Goal: Task Accomplishment & Management: Use online tool/utility

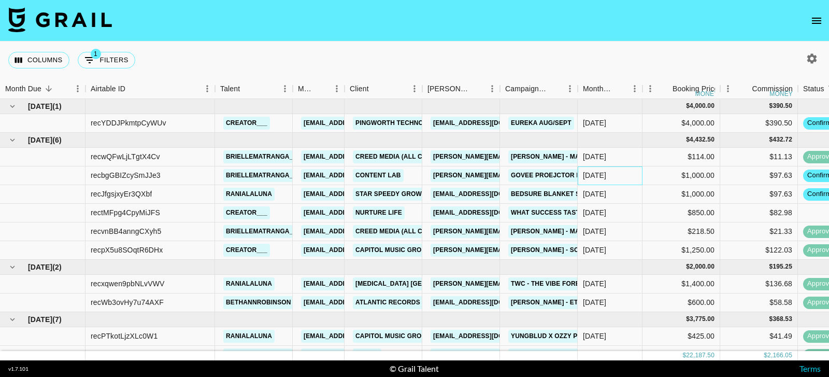
click at [640, 176] on div "[DATE]" at bounding box center [610, 175] width 65 height 19
click at [631, 195] on div "[DATE]" at bounding box center [610, 194] width 65 height 19
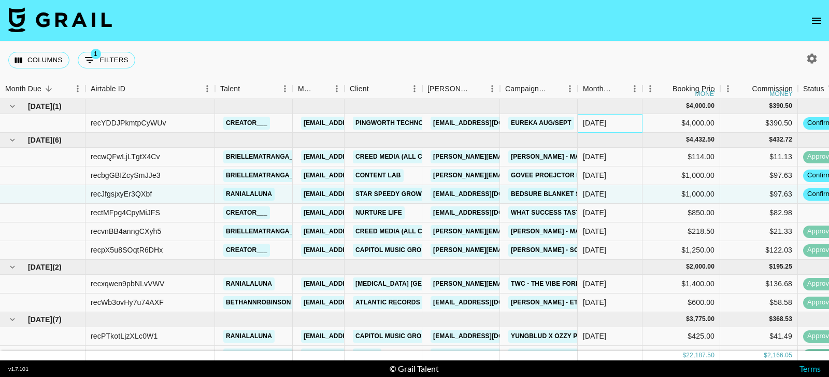
click at [636, 123] on div "[DATE]" at bounding box center [610, 123] width 65 height 19
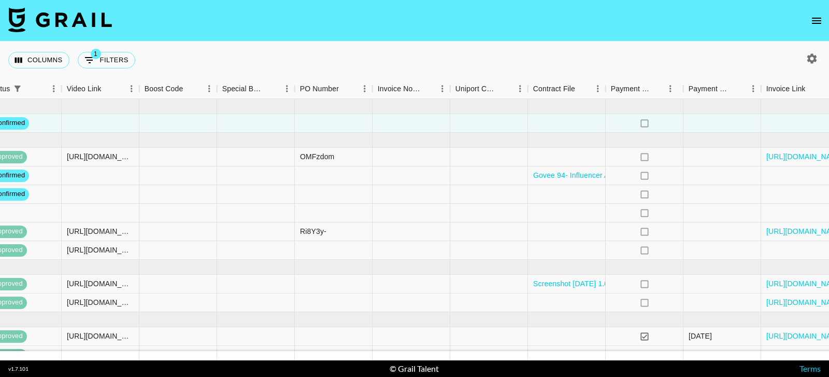
scroll to position [0, 875]
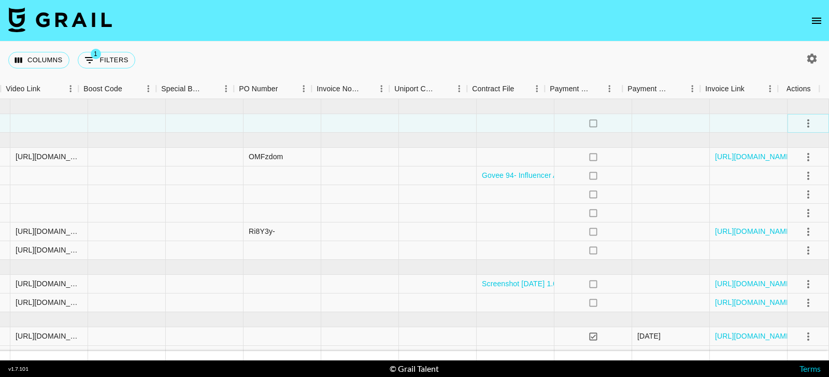
click at [802, 122] on icon "select merge strategy" at bounding box center [808, 123] width 12 height 12
click at [792, 183] on li "Draft Created" at bounding box center [794, 182] width 67 height 19
click at [496, 124] on div at bounding box center [516, 123] width 78 height 19
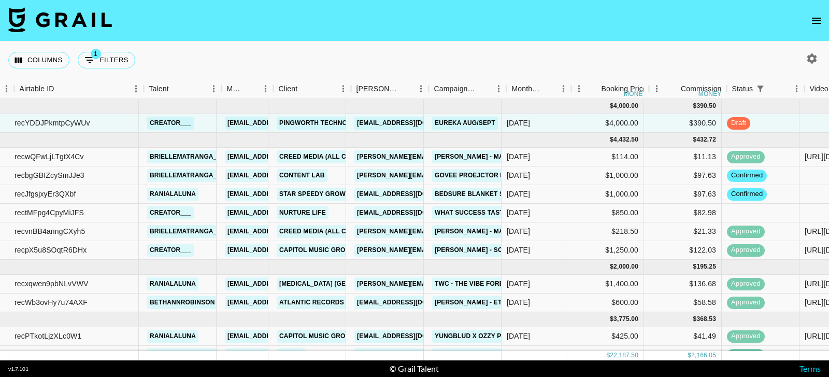
scroll to position [0, 68]
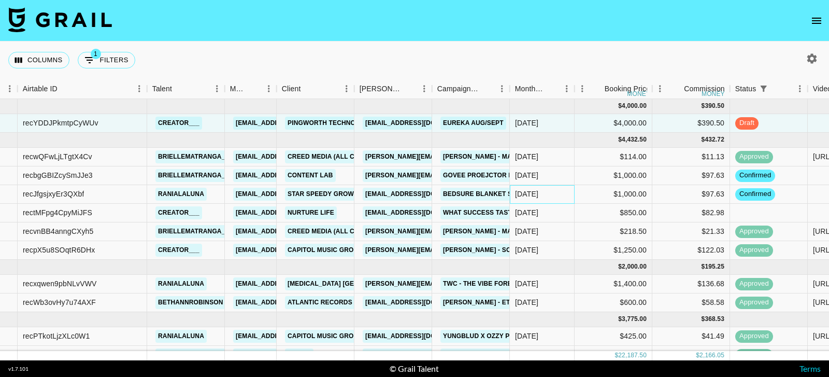
click at [528, 199] on div "[DATE]" at bounding box center [526, 194] width 23 height 10
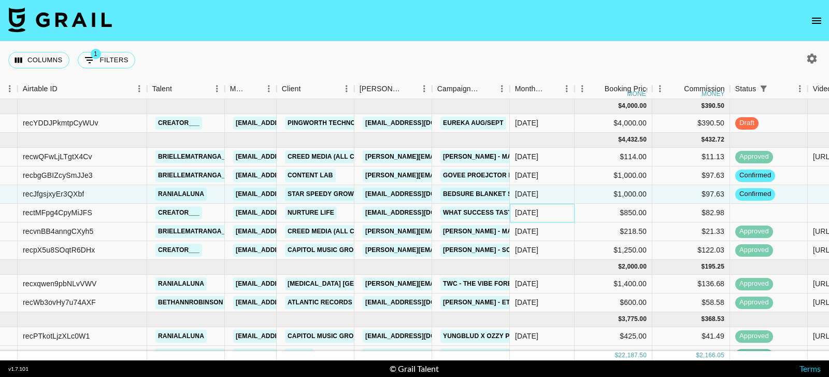
click at [528, 219] on div "[DATE]" at bounding box center [542, 213] width 65 height 19
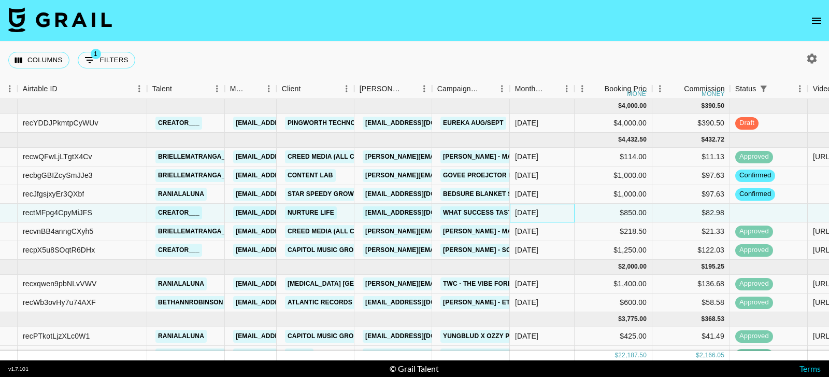
click at [528, 216] on div "[DATE]" at bounding box center [526, 212] width 23 height 10
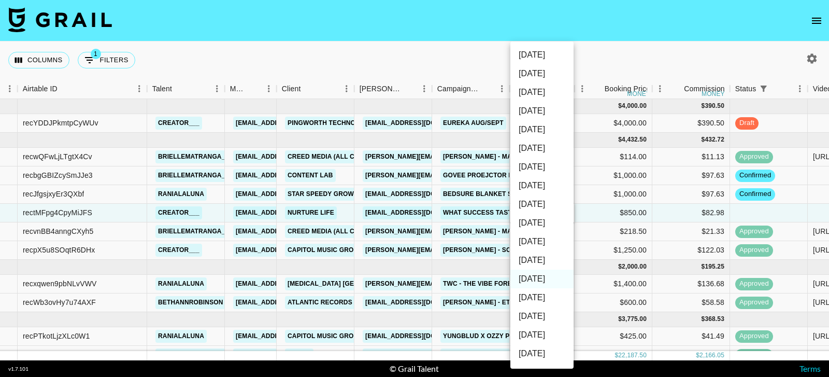
click at [534, 260] on li "[DATE]" at bounding box center [542, 260] width 63 height 19
type input "[DATE]"
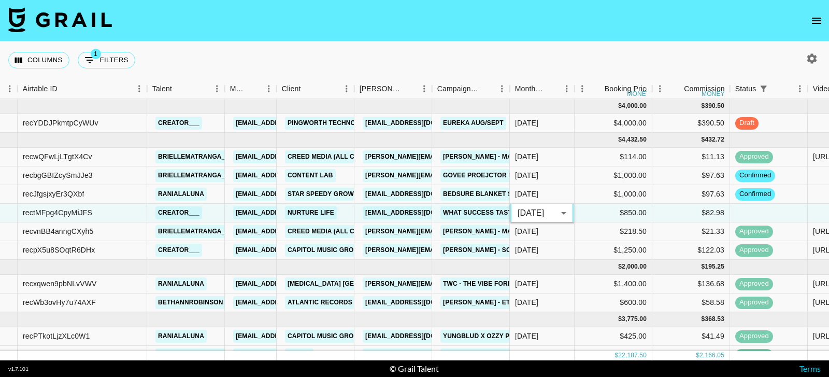
click at [587, 54] on div "Columns 1 Filters + Booking" at bounding box center [414, 59] width 829 height 37
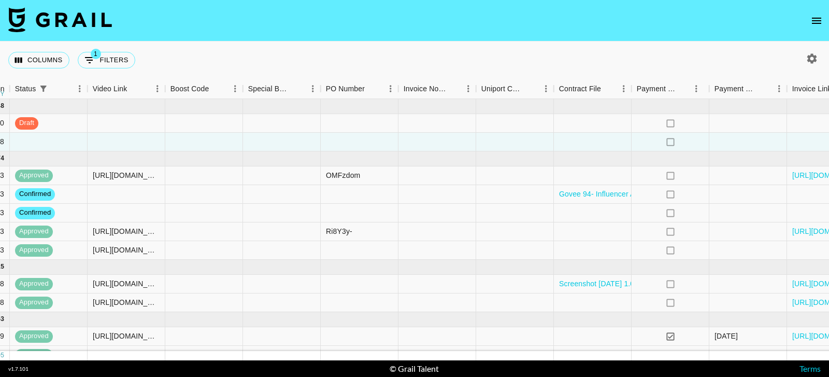
scroll to position [0, 786]
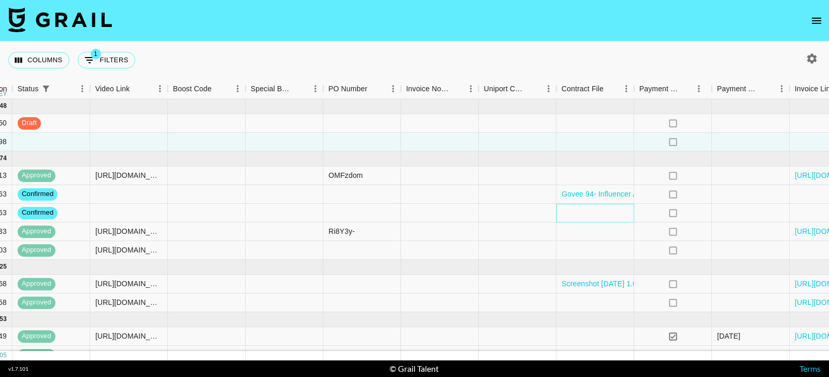
click at [604, 215] on div at bounding box center [596, 213] width 78 height 19
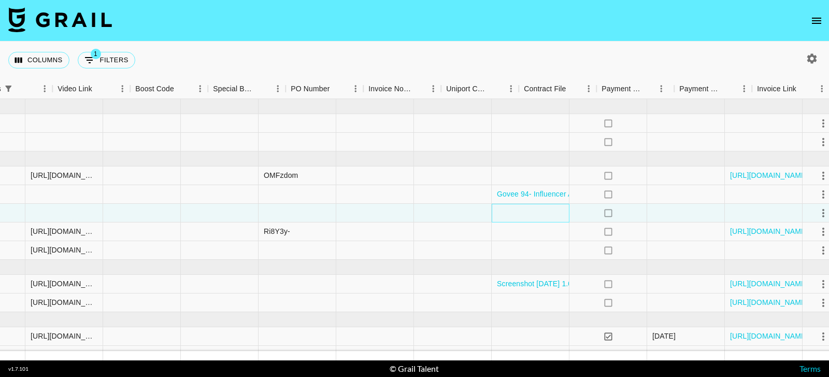
scroll to position [0, 874]
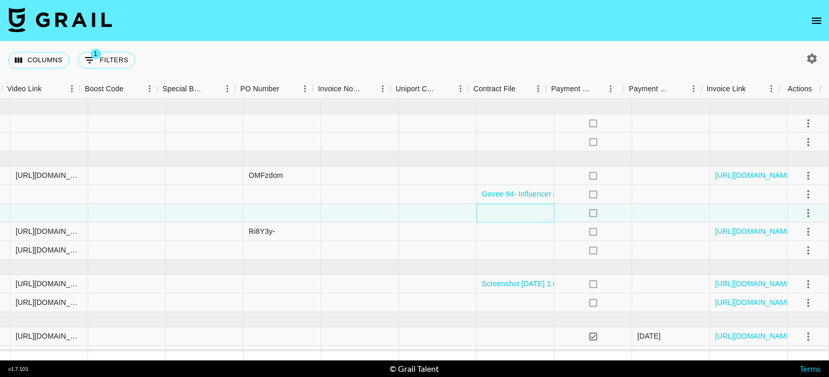
click at [520, 215] on div at bounding box center [516, 213] width 78 height 19
click at [520, 214] on div at bounding box center [516, 213] width 78 height 19
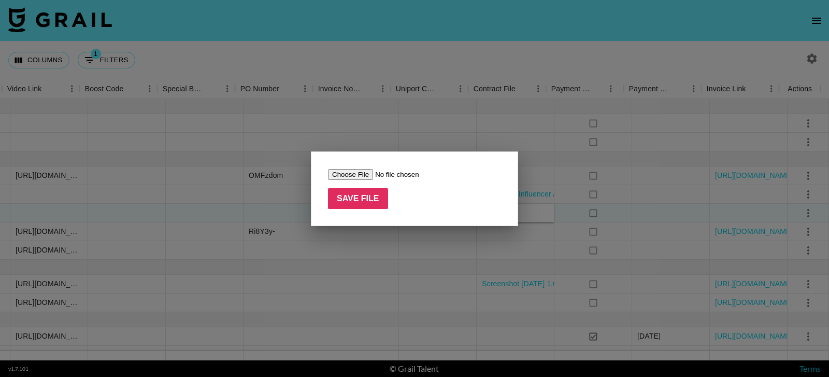
click at [360, 175] on input "file" at bounding box center [393, 174] width 131 height 11
type input "C:\fakepath\Influencer Agreement [PERSON_NAME] & SSG.docx"
click at [372, 208] on input "Save File" at bounding box center [358, 198] width 60 height 21
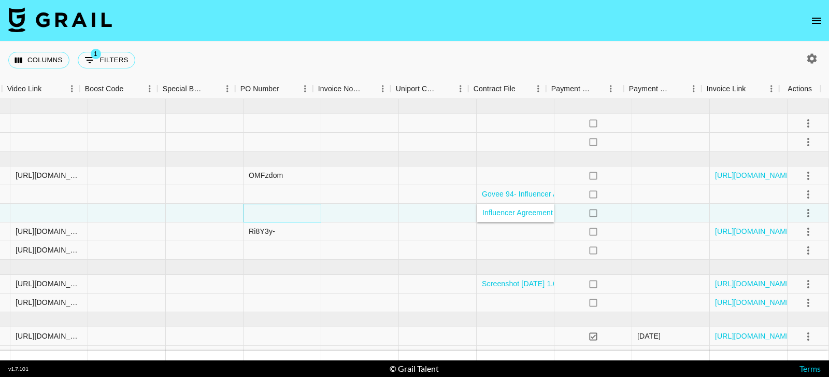
click at [264, 209] on div at bounding box center [283, 213] width 78 height 19
click at [294, 210] on div at bounding box center [283, 213] width 78 height 19
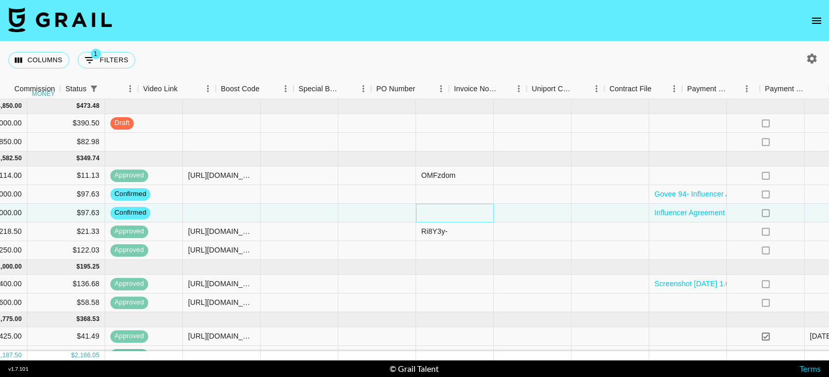
scroll to position [0, 512]
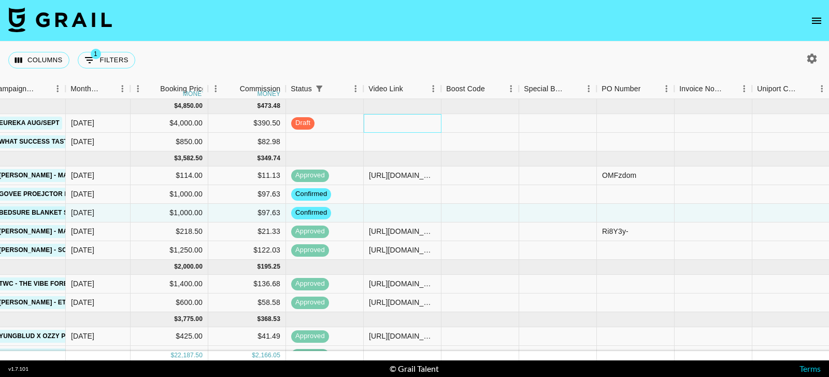
click at [405, 125] on div at bounding box center [403, 123] width 78 height 19
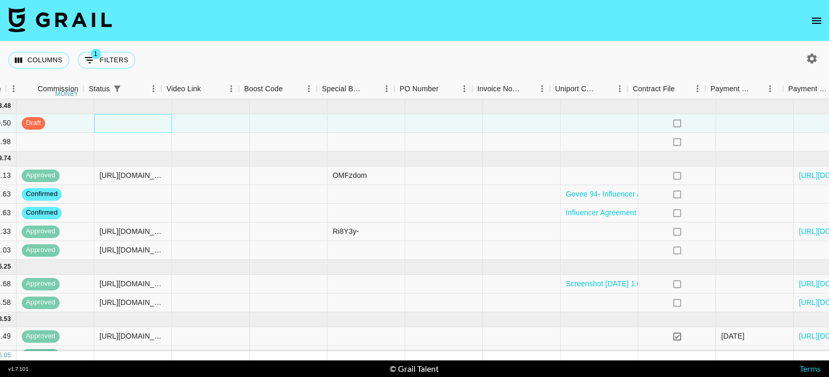
scroll to position [0, 875]
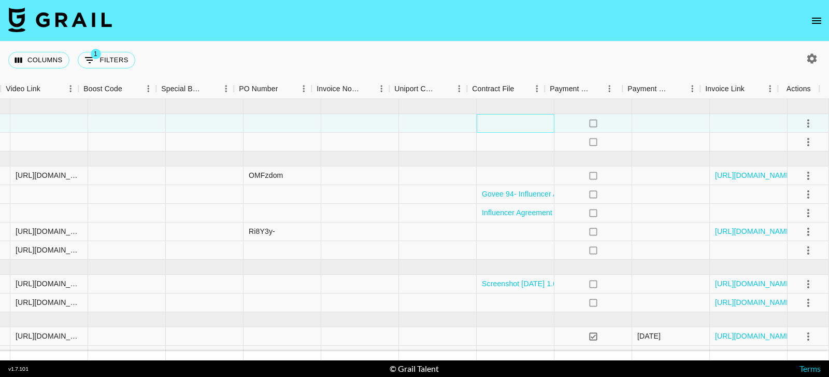
click at [501, 122] on div at bounding box center [516, 123] width 78 height 19
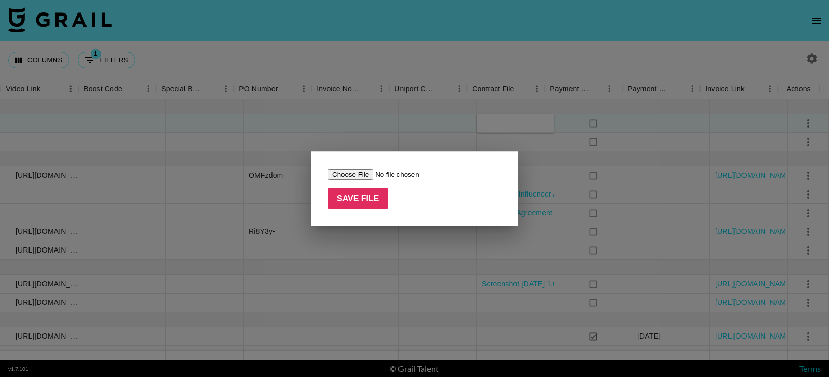
click at [336, 177] on input "file" at bounding box center [393, 174] width 131 height 11
type input "C:\fakepath\Contract-Eureka 2025-creator_-$4000.pdf"
click at [345, 204] on input "Save File" at bounding box center [358, 198] width 60 height 21
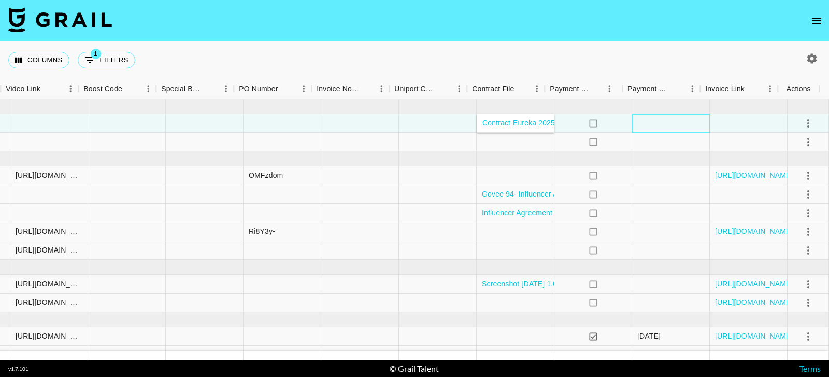
click at [642, 125] on div at bounding box center [671, 123] width 78 height 19
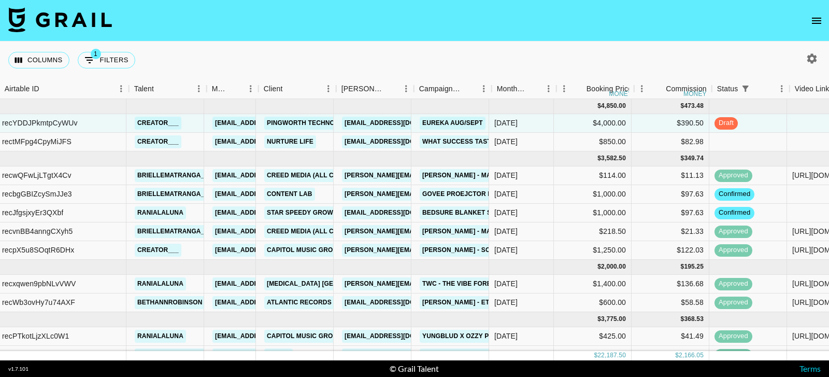
scroll to position [0, 86]
